Goal: Check status: Check status

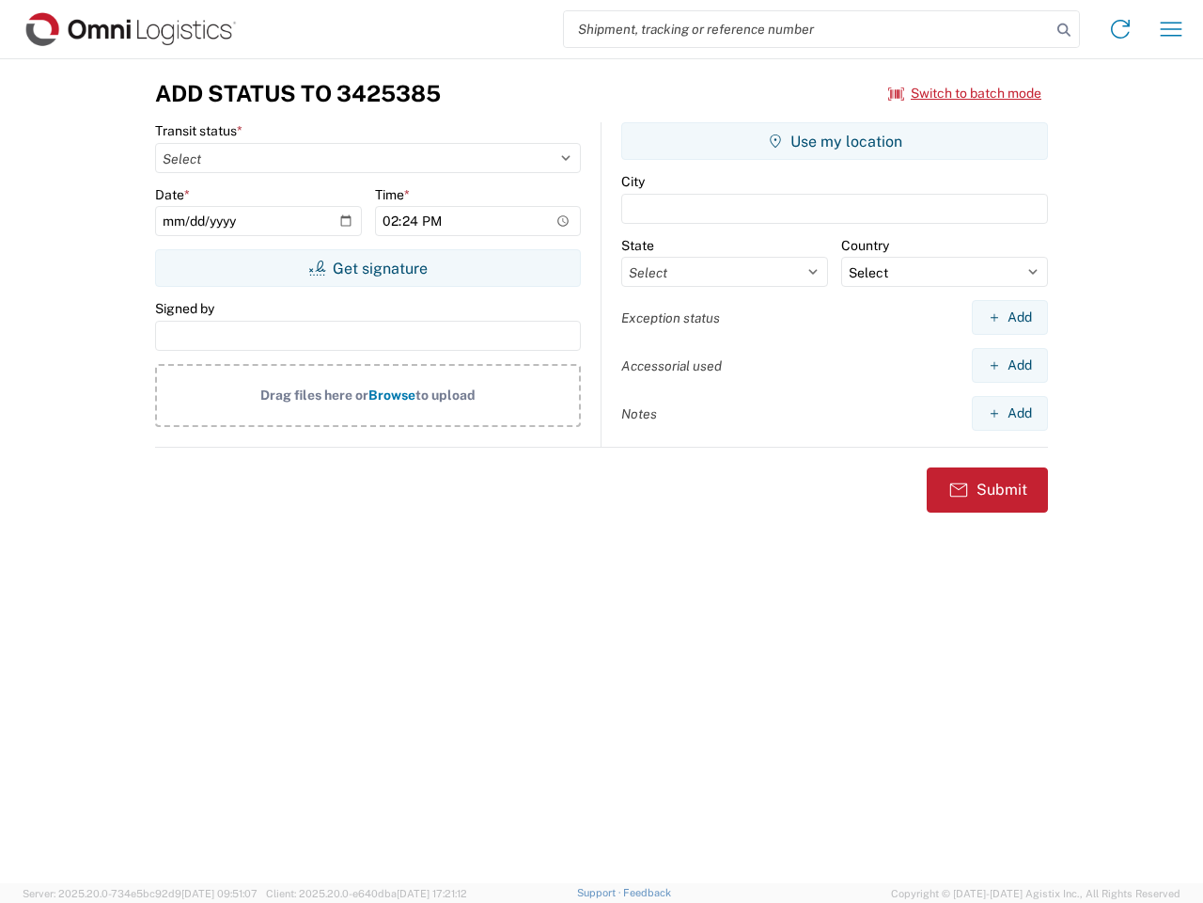
click at [808, 29] on input "search" at bounding box center [807, 29] width 487 height 36
click at [1064, 30] on icon at bounding box center [1064, 30] width 26 height 26
click at [1121, 29] on icon at bounding box center [1121, 29] width 30 height 30
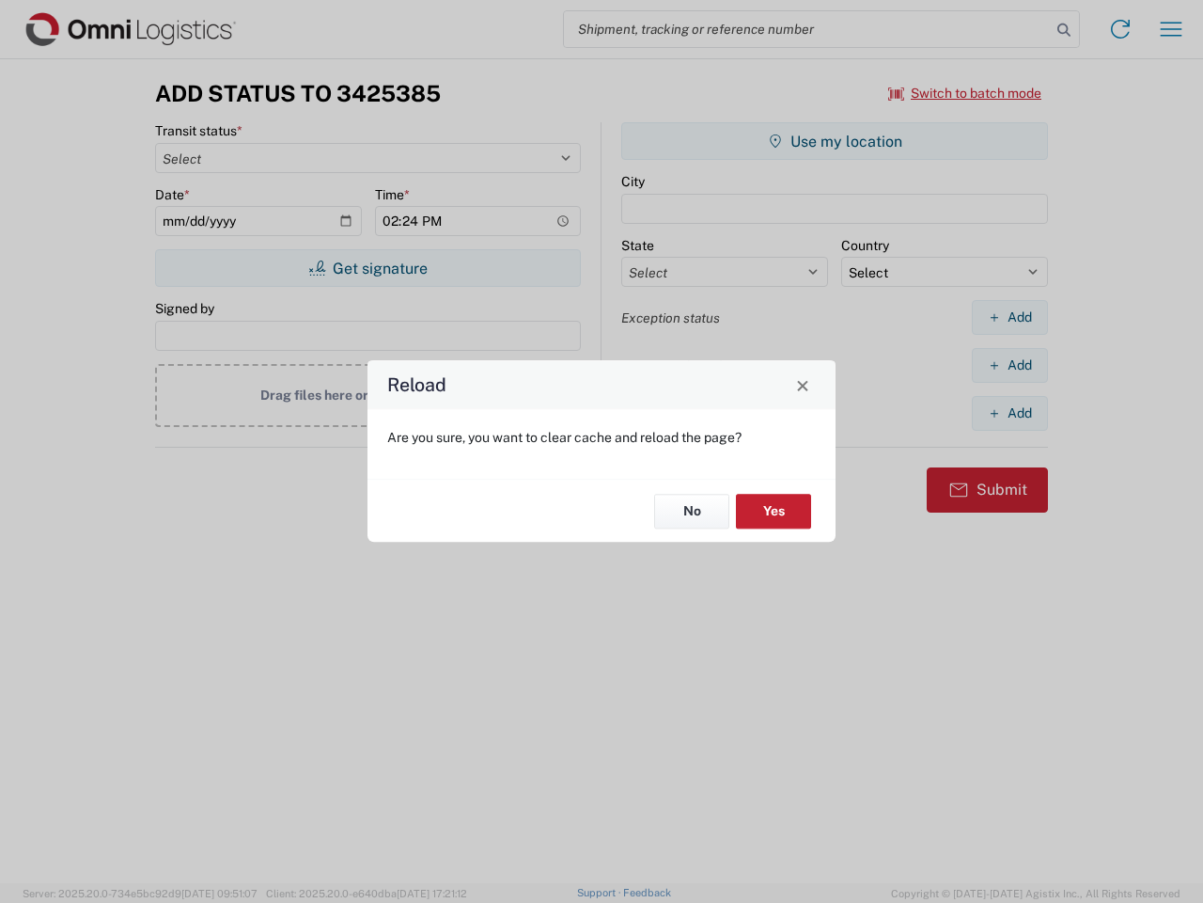
click at [965, 93] on div "Reload Are you sure, you want to clear cache and reload the page? No Yes" at bounding box center [601, 451] width 1203 height 903
click at [368, 268] on div "Reload Are you sure, you want to clear cache and reload the page? No Yes" at bounding box center [601, 451] width 1203 height 903
click at [835, 141] on div "Reload Are you sure, you want to clear cache and reload the page? No Yes" at bounding box center [601, 451] width 1203 height 903
click at [1010, 317] on div "Reload Are you sure, you want to clear cache and reload the page? No Yes" at bounding box center [601, 451] width 1203 height 903
click at [1010, 365] on div "Reload Are you sure, you want to clear cache and reload the page? No Yes" at bounding box center [601, 451] width 1203 height 903
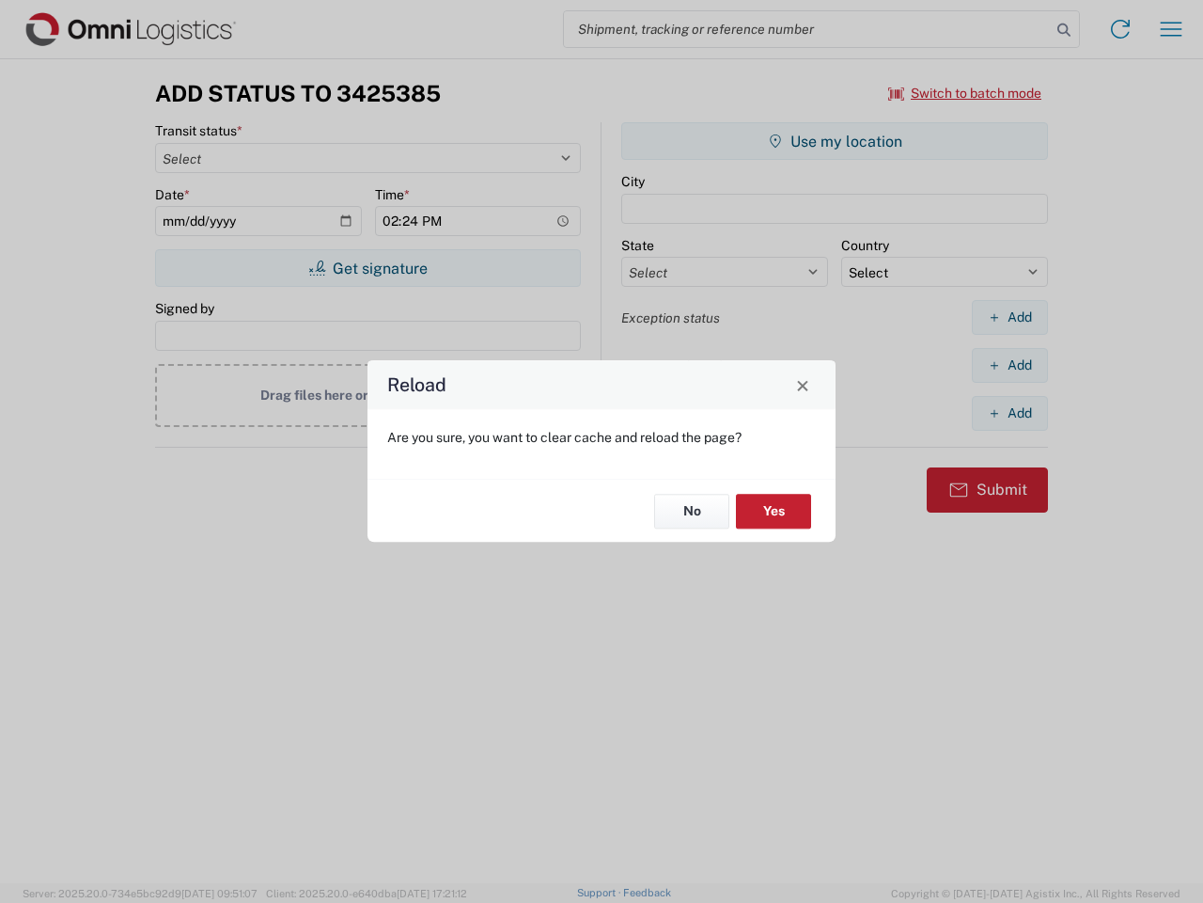
click at [1010, 413] on div "Reload Are you sure, you want to clear cache and reload the page? No Yes" at bounding box center [601, 451] width 1203 height 903
